Goal: Check status: Check status

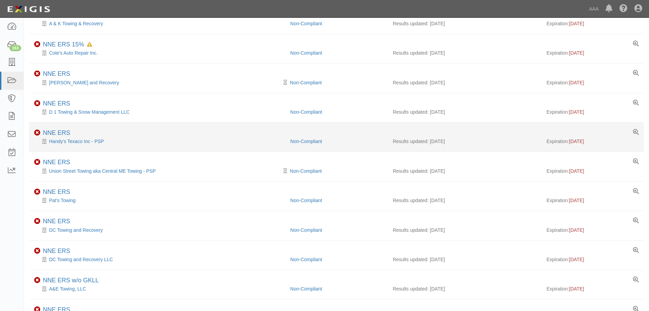
scroll to position [102, 0]
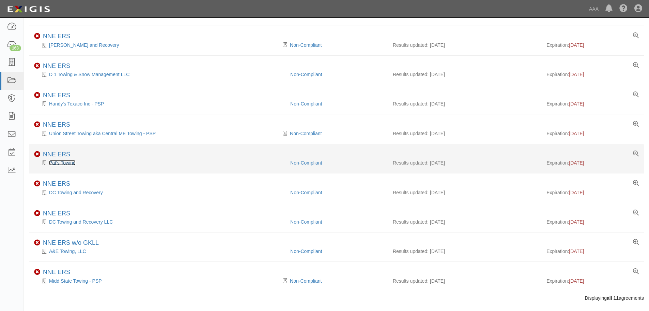
click at [57, 165] on link "Pat's Towing" at bounding box center [62, 162] width 27 height 5
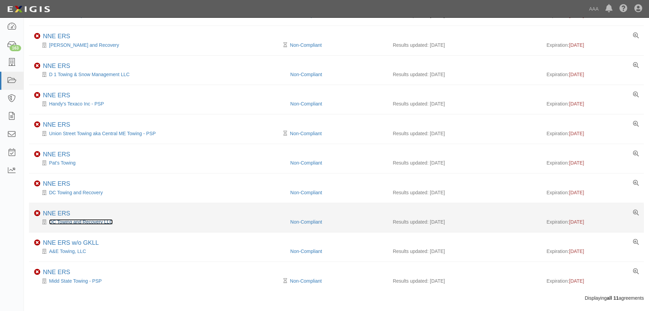
click at [87, 223] on link "DC Towing and Recovery LLC" at bounding box center [81, 221] width 64 height 5
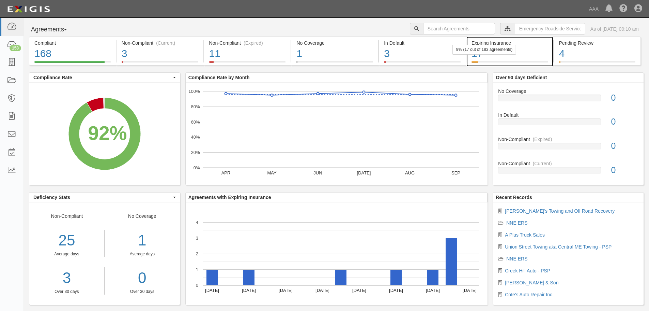
click at [495, 57] on div "17" at bounding box center [510, 53] width 77 height 15
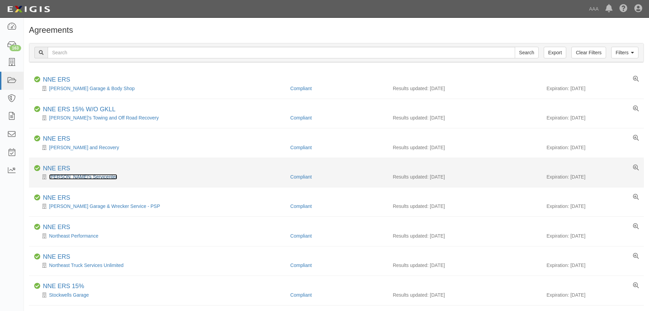
click at [82, 176] on link "[PERSON_NAME]'s Servicenter" at bounding box center [83, 176] width 68 height 5
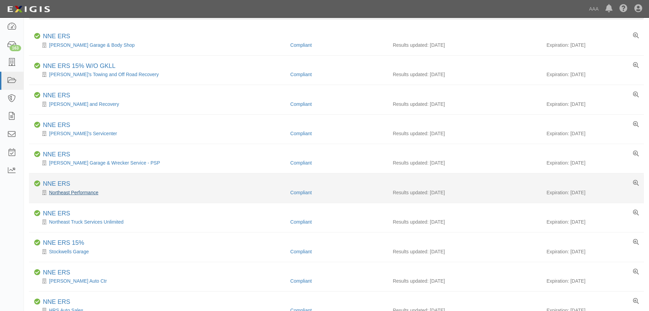
scroll to position [68, 0]
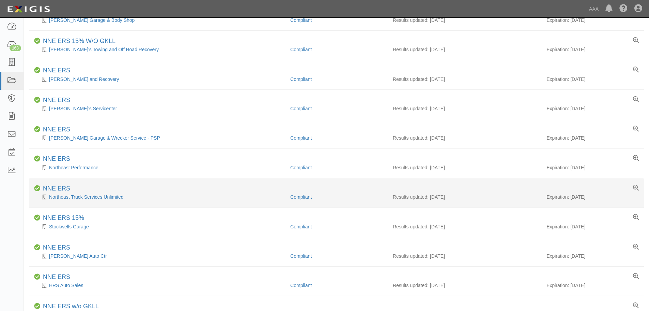
click at [106, 205] on li "Compliant NNE ERS Northeast Truck Services Unlimited Compliant Results updated:…" at bounding box center [336, 192] width 615 height 29
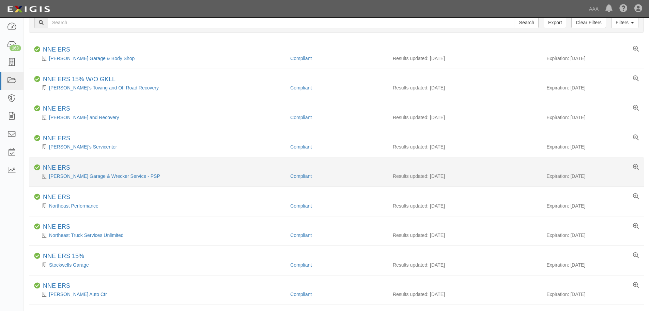
scroll to position [0, 0]
